Goal: Information Seeking & Learning: Learn about a topic

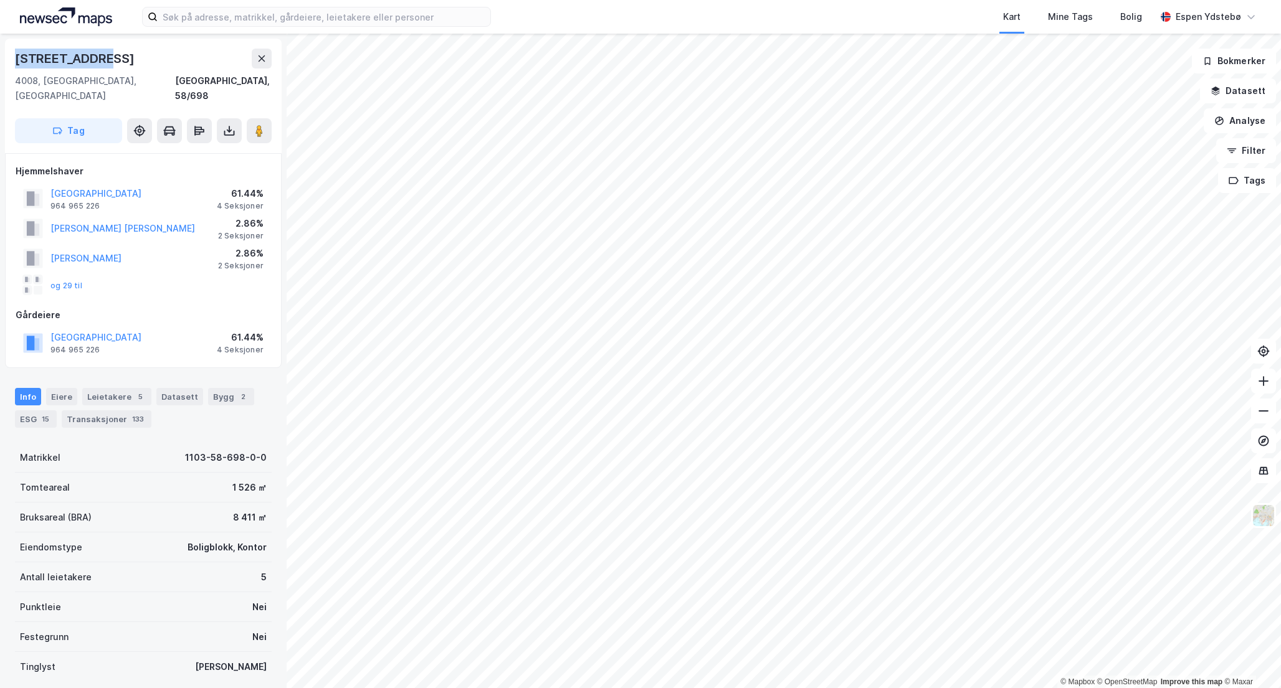
drag, startPoint x: 109, startPoint y: 60, endPoint x: 12, endPoint y: 59, distance: 97.2
click at [12, 59] on div "[STREET_ADDRESS]" at bounding box center [143, 96] width 277 height 115
copy div "[STREET_ADDRESS]"
click at [126, 388] on div "Leietakere 5" at bounding box center [116, 396] width 69 height 17
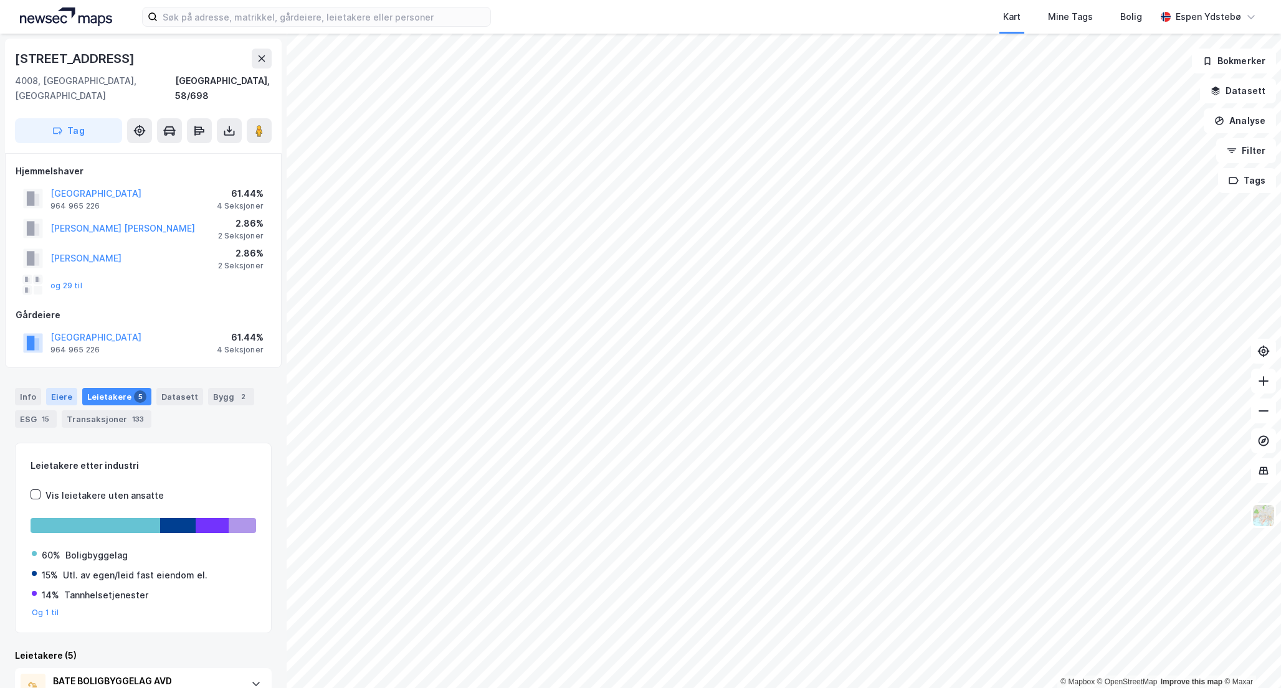
click at [62, 388] on div "Eiere" at bounding box center [61, 396] width 31 height 17
